Goal: Navigation & Orientation: Find specific page/section

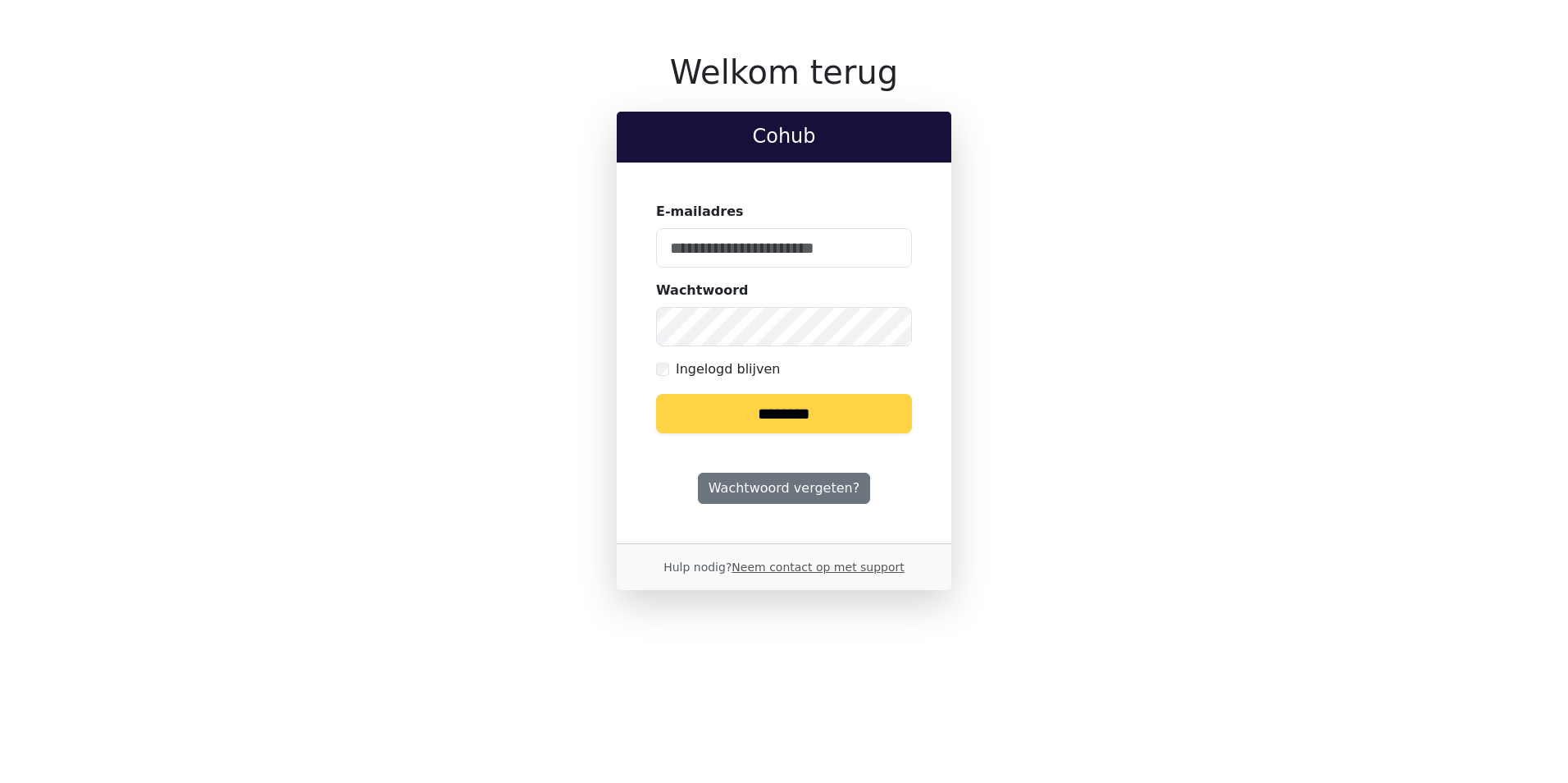
type input "**********"
click at [803, 425] on input "********" at bounding box center [784, 413] width 255 height 39
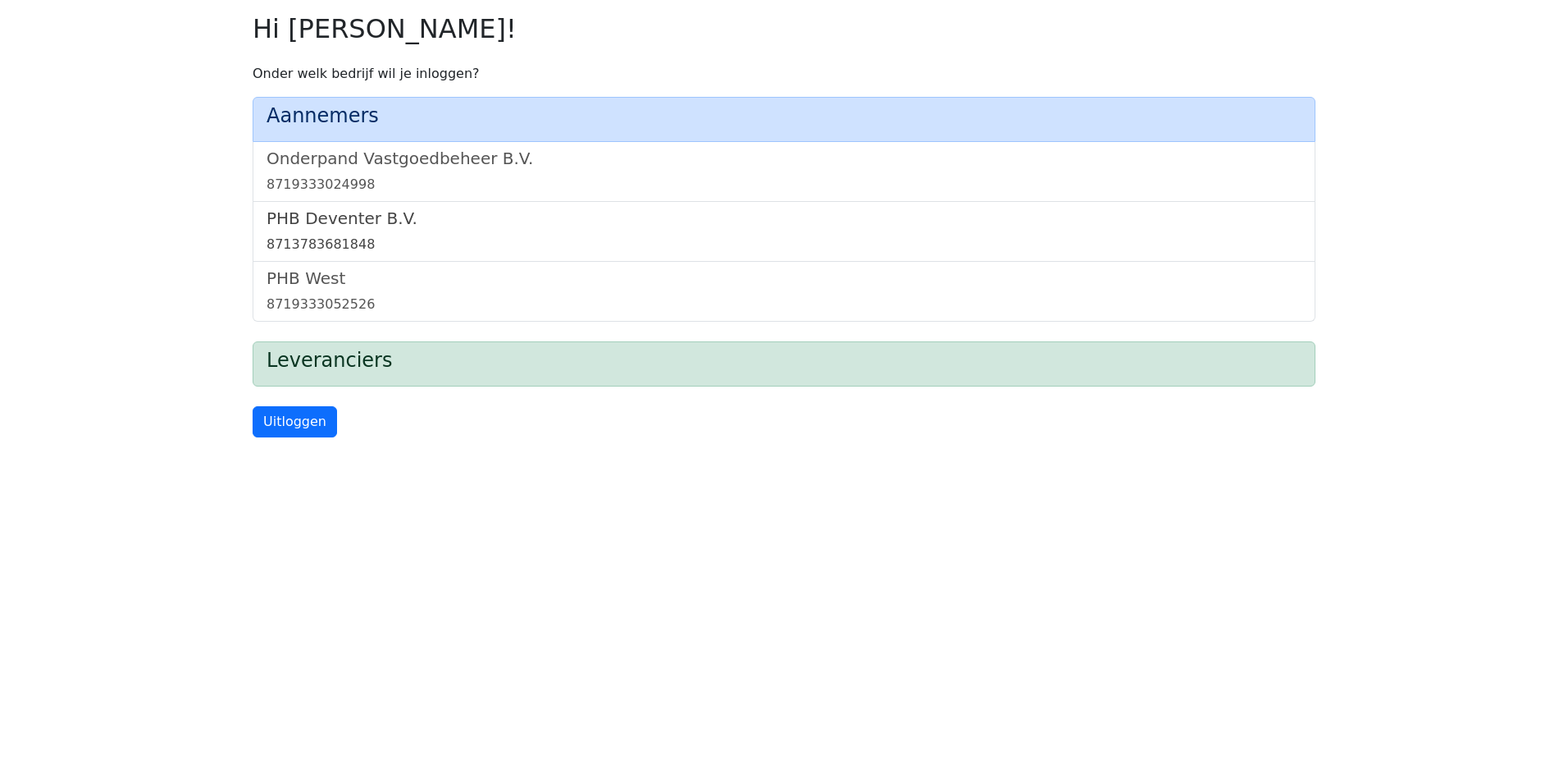
click at [358, 220] on h5 "PHB Deventer B.V." at bounding box center [784, 218] width 1034 height 19
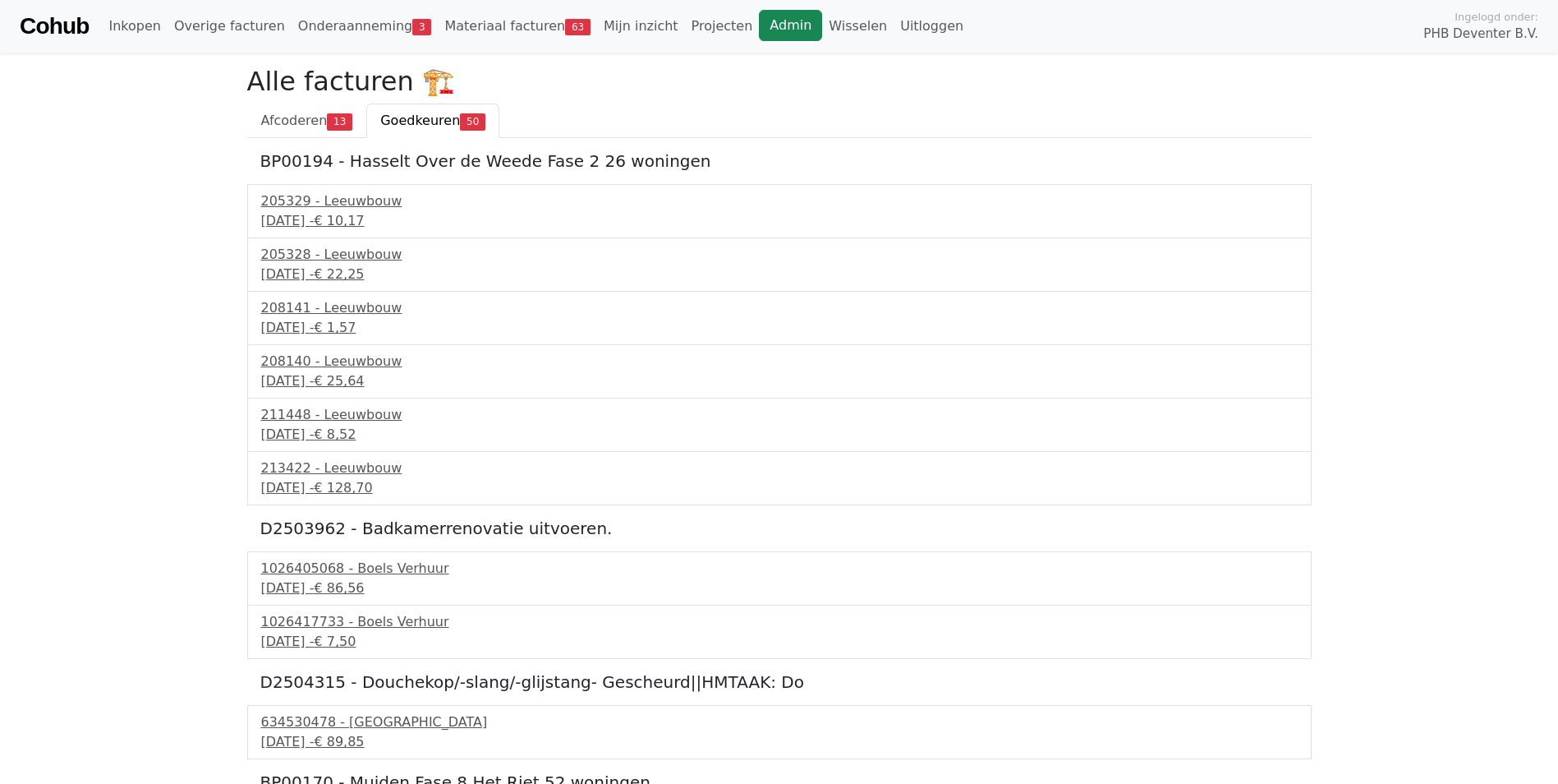
click at [759, 28] on link "Admin" at bounding box center [790, 26] width 63 height 31
